Goal: Check status: Check status

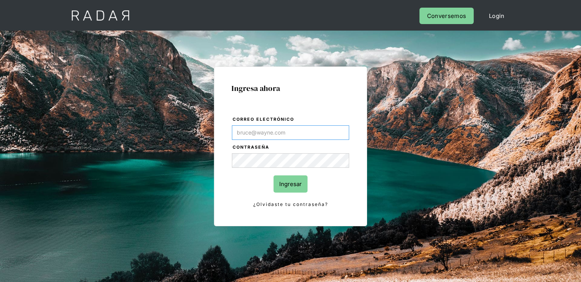
type input "alexandra.escobar@monnetpayments.com"
click at [284, 184] on input "Ingresar" at bounding box center [290, 183] width 34 height 17
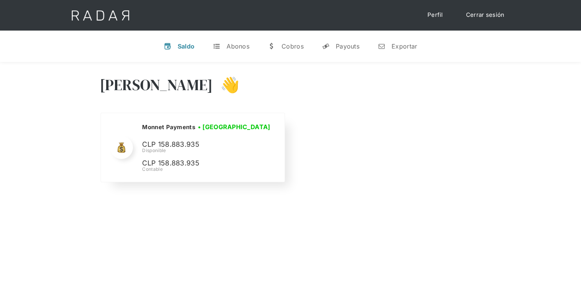
click at [178, 145] on p "CLP 158.883.935" at bounding box center [199, 144] width 115 height 11
copy p "158.883.935"
click at [483, 13] on link "Cerrar sesión" at bounding box center [485, 15] width 54 height 15
